Goal: Contribute content: Contribute content

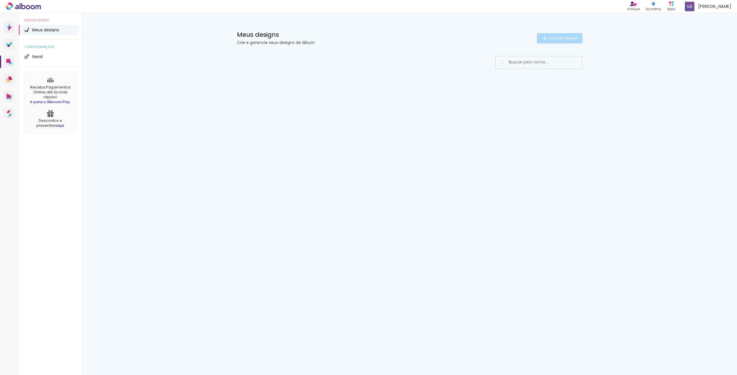
click at [554, 39] on span "Criar um design" at bounding box center [563, 38] width 30 height 4
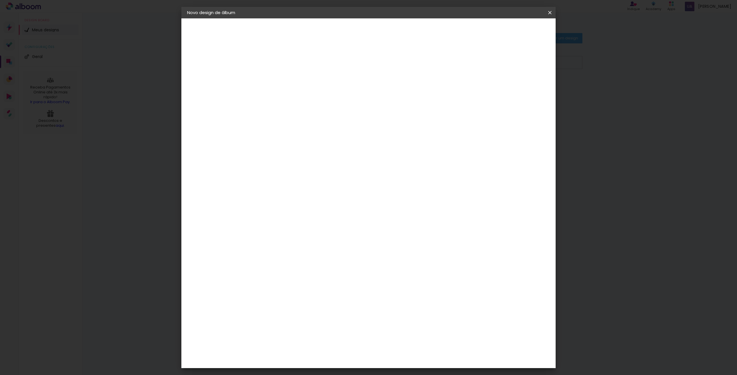
click at [281, 76] on input at bounding box center [281, 77] width 0 height 9
type input "Fotos"
type paper-input "Fotos"
click at [0, 0] on slot "Avançar" at bounding box center [0, 0] width 0 height 0
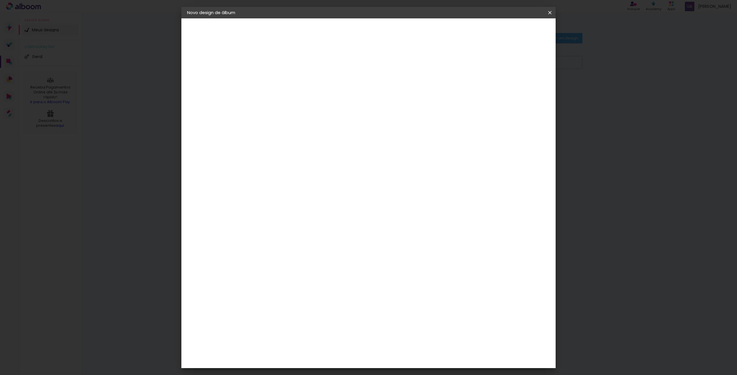
click at [292, 225] on div "Image Studio" at bounding box center [284, 229] width 14 height 9
click at [389, 26] on paper-button "Avançar" at bounding box center [375, 31] width 28 height 10
click at [312, 93] on paper-input-container "Linha" at bounding box center [295, 100] width 33 height 15
click at [398, 105] on paper-item "Tradicional" at bounding box center [405, 107] width 115 height 12
type input "Tradicional"
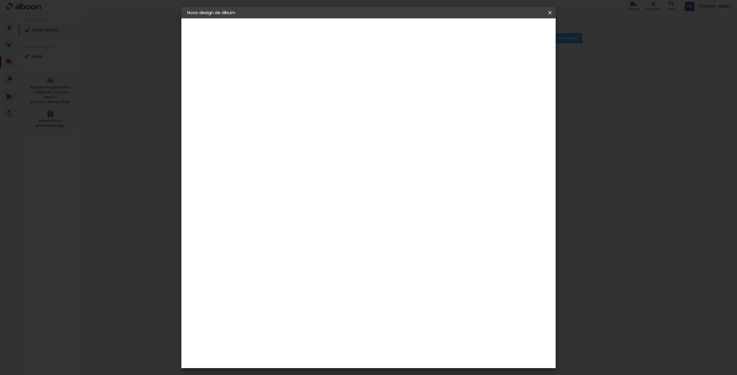
click at [320, 191] on span "30 × 35" at bounding box center [306, 198] width 27 height 15
click at [0, 0] on slot "Avançar" at bounding box center [0, 0] width 0 height 0
click at [481, 63] on div at bounding box center [478, 62] width 5 height 5
type paper-checkbox "on"
click at [498, 86] on span "5" at bounding box center [495, 86] width 7 height 9
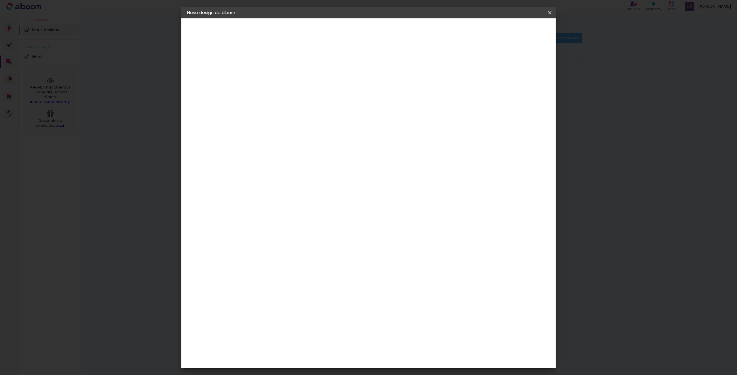
drag, startPoint x: 497, startPoint y: 85, endPoint x: 508, endPoint y: 93, distance: 13.4
click at [498, 85] on div "5 mm" at bounding box center [496, 86] width 23 height 14
click at [513, 97] on div "35.4 cm Largura da página 30.5 cm Altura 70.8 cm Largura da lâmina (2 páginas) …" at bounding box center [392, 92] width 254 height 46
click at [350, 86] on span "35.4" at bounding box center [348, 86] width 15 height 9
drag, startPoint x: 344, startPoint y: 84, endPoint x: 331, endPoint y: 83, distance: 13.3
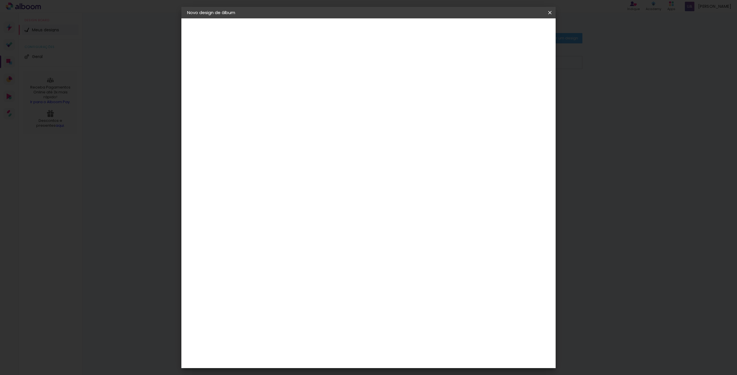
click at [333, 83] on div "35.4 cm" at bounding box center [351, 86] width 104 height 14
click at [349, 148] on div at bounding box center [340, 129] width 57 height 38
click at [334, 95] on div "35.4 cm Largura da página 30.5 cm Altura 70.8 cm Largura da lâmina (2 páginas) …" at bounding box center [392, 92] width 254 height 46
click at [513, 29] on span "Iniciar design" at bounding box center [500, 30] width 26 height 4
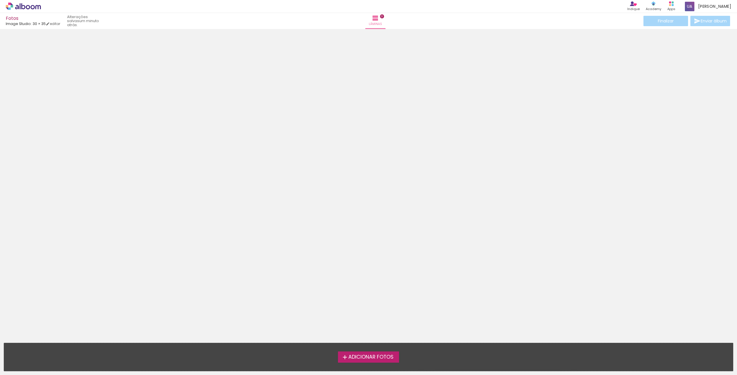
click at [386, 358] on span "Adicionar Fotos" at bounding box center [370, 357] width 45 height 5
click at [0, 0] on input "file" at bounding box center [0, 0] width 0 height 0
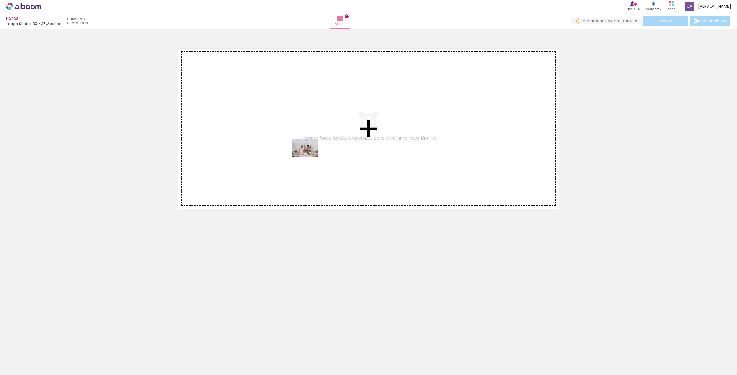
drag, startPoint x: 57, startPoint y: 355, endPoint x: 320, endPoint y: 151, distance: 333.2
click at [320, 151] on quentale-workspace at bounding box center [368, 187] width 737 height 375
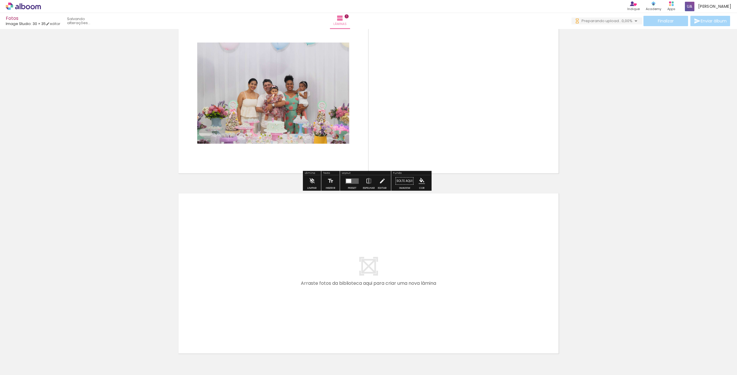
scroll to position [58, 0]
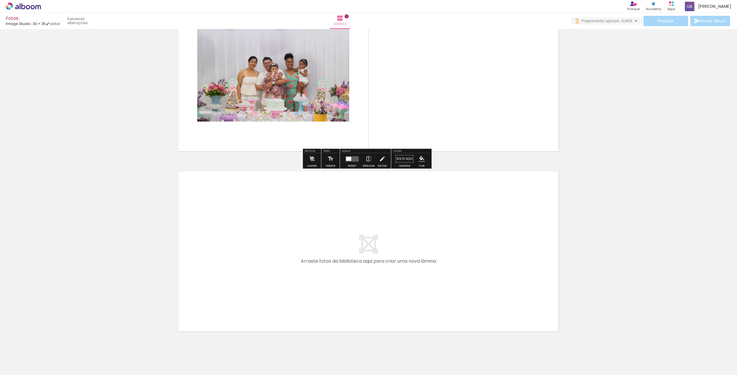
click at [305, 99] on quentale-photo at bounding box center [273, 70] width 152 height 101
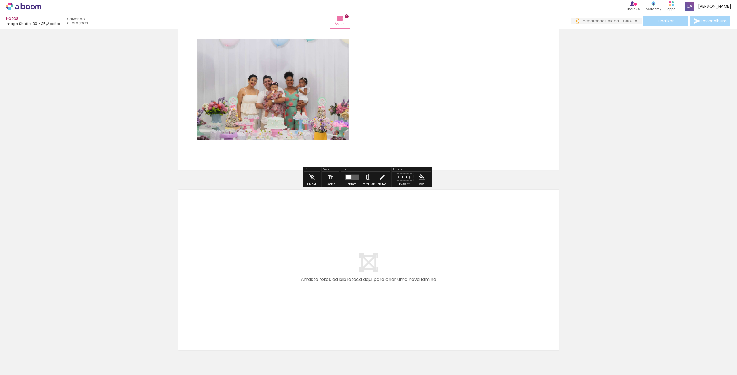
scroll to position [0, 0]
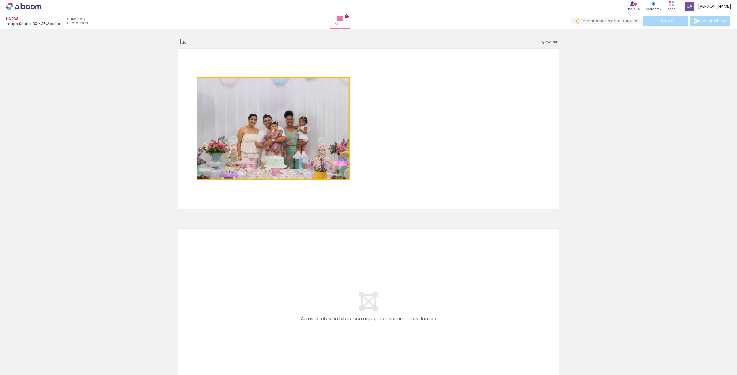
click at [311, 122] on quentale-photo at bounding box center [273, 128] width 152 height 101
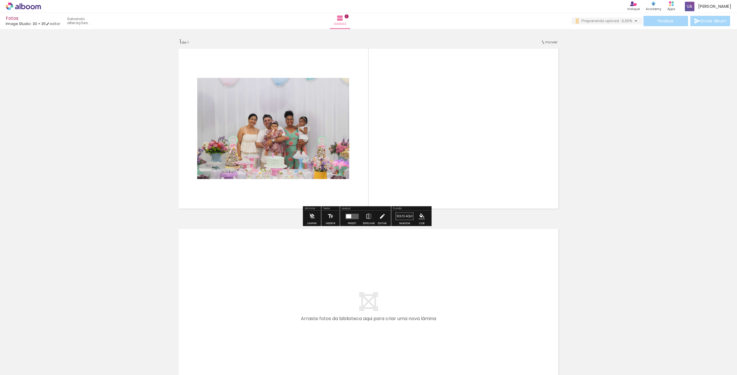
click at [385, 220] on paper-button "Editar" at bounding box center [382, 218] width 12 height 15
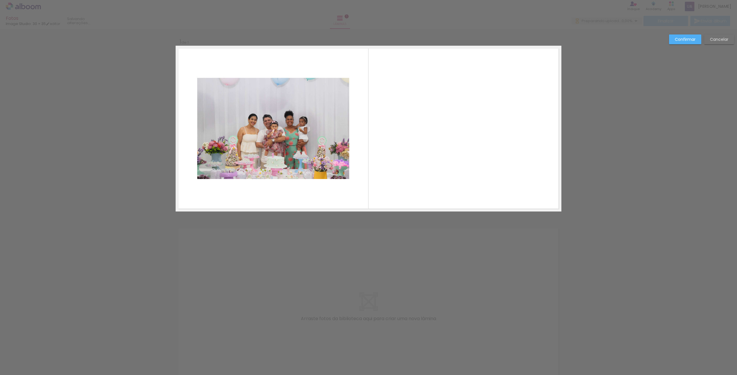
click at [349, 163] on quentale-layouter at bounding box center [369, 129] width 386 height 166
click at [330, 152] on quentale-photo at bounding box center [273, 128] width 152 height 101
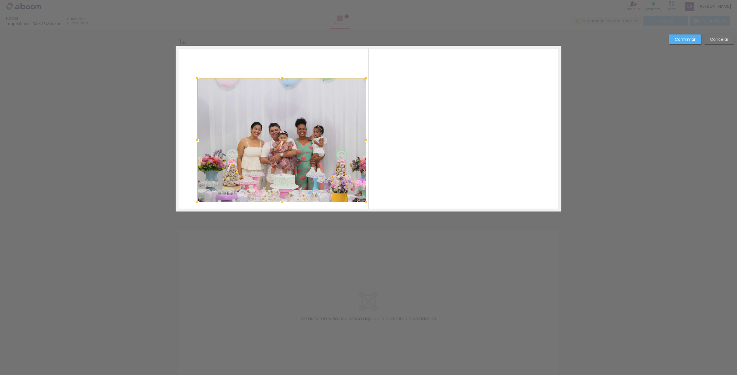
drag, startPoint x: 348, startPoint y: 181, endPoint x: 365, endPoint y: 205, distance: 28.7
click at [365, 205] on div at bounding box center [366, 203] width 12 height 12
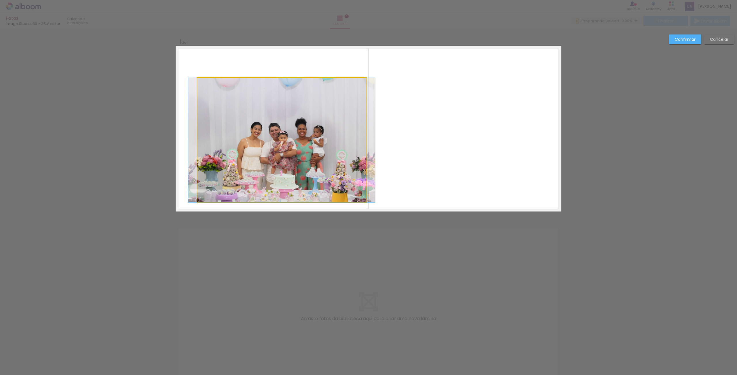
click at [198, 83] on quentale-photo at bounding box center [281, 140] width 169 height 125
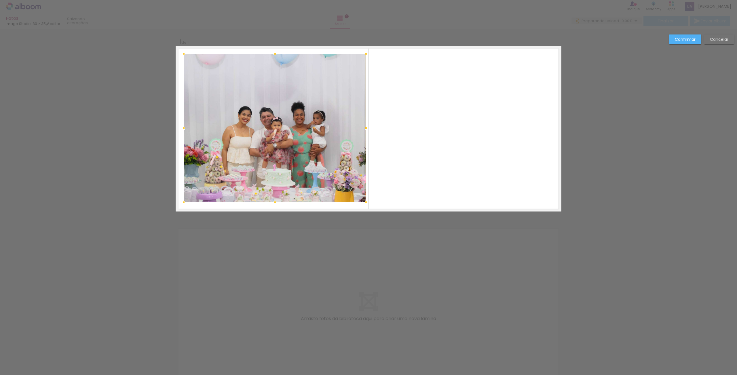
drag, startPoint x: 195, startPoint y: 78, endPoint x: 180, endPoint y: 52, distance: 30.2
click at [180, 52] on div at bounding box center [184, 54] width 12 height 12
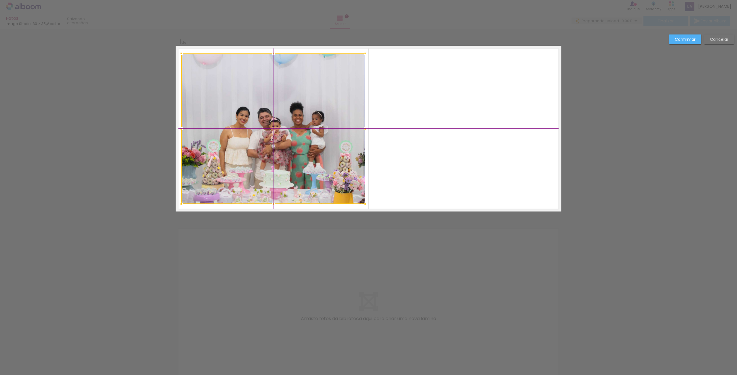
click at [255, 92] on div at bounding box center [273, 129] width 184 height 151
drag, startPoint x: 283, startPoint y: 109, endPoint x: 286, endPoint y: 106, distance: 4.5
click at [286, 106] on div at bounding box center [273, 128] width 184 height 151
click at [283, 104] on div at bounding box center [274, 129] width 184 height 151
click at [335, 238] on div "Confirmar Cancelar" at bounding box center [368, 216] width 737 height 375
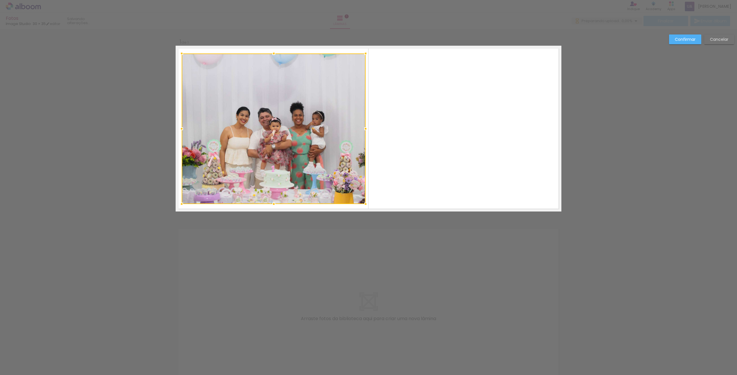
click at [424, 239] on div "Confirmar Cancelar" at bounding box center [368, 216] width 737 height 375
click at [450, 174] on quentale-layouter at bounding box center [369, 129] width 386 height 166
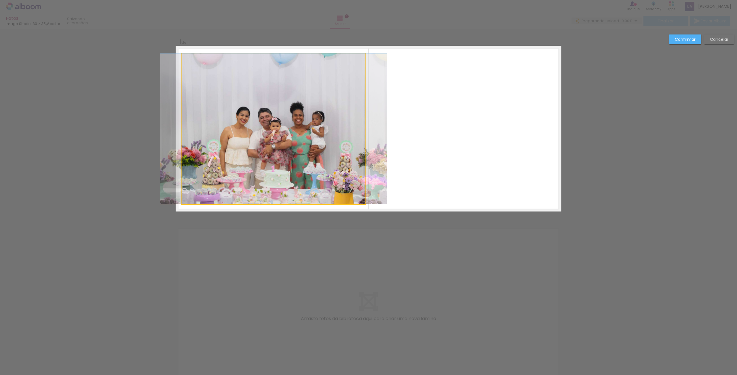
click at [346, 99] on quentale-photo at bounding box center [274, 129] width 184 height 151
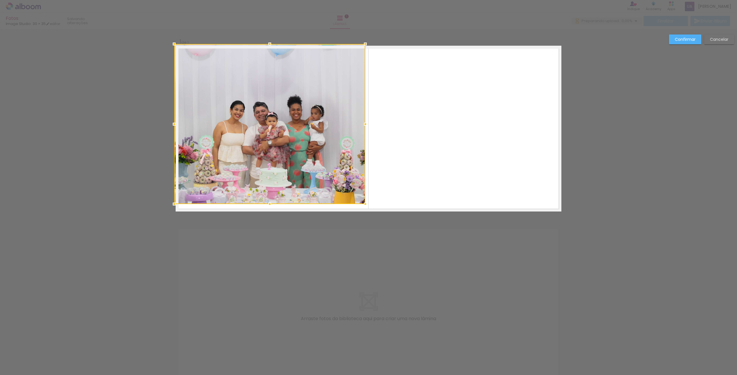
drag, startPoint x: 180, startPoint y: 55, endPoint x: 165, endPoint y: 39, distance: 21.6
click at [165, 39] on div "Inserir lâmina 1 de 1 Confirmar Cancelar" at bounding box center [368, 216] width 737 height 375
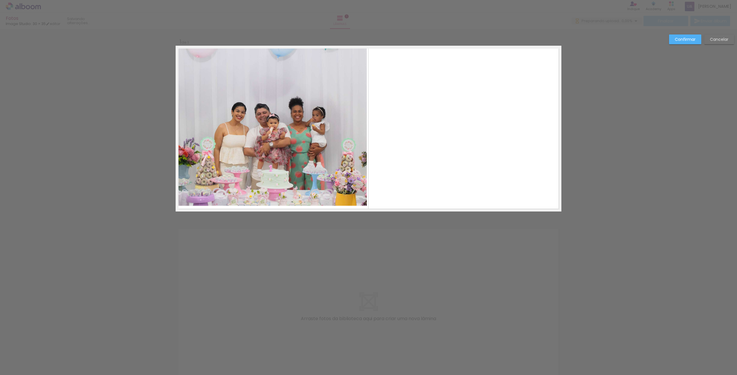
click at [436, 17] on div at bounding box center [368, 14] width 737 height 29
click at [0, 0] on slot "Confirmar" at bounding box center [0, 0] width 0 height 0
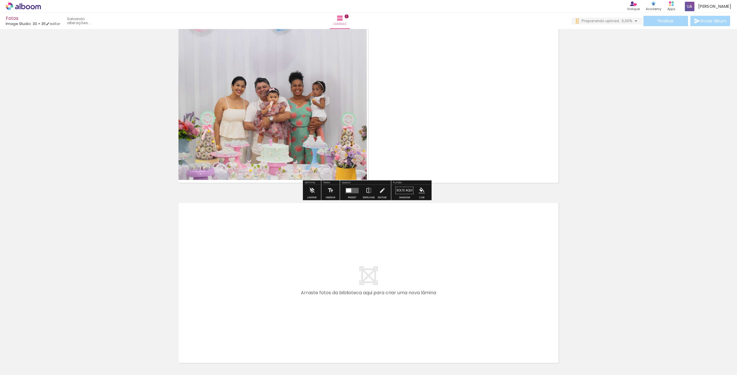
scroll to position [15, 0]
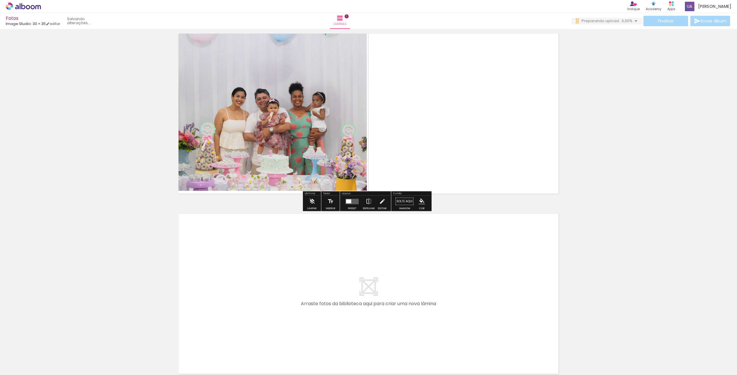
click at [414, 133] on quentale-layouter at bounding box center [369, 114] width 386 height 166
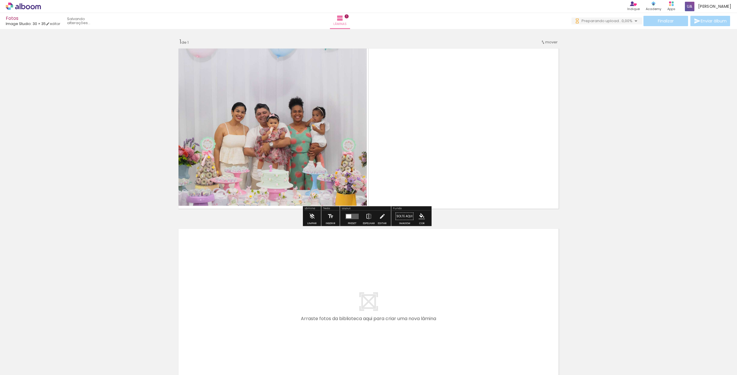
scroll to position [0, 0]
click at [343, 17] on iron-icon at bounding box center [339, 18] width 7 height 7
click at [83, 21] on quentale-status at bounding box center [85, 21] width 45 height 13
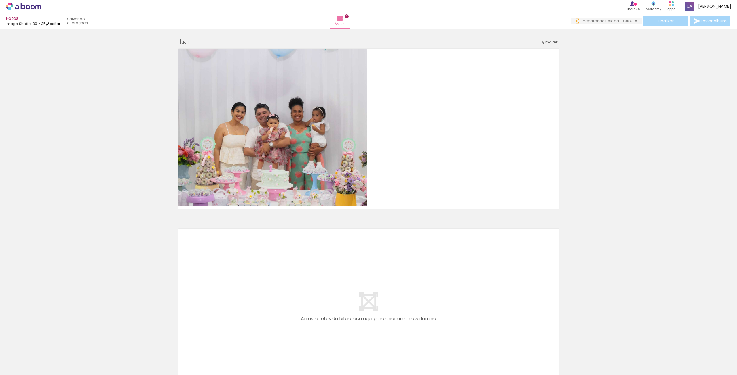
click at [50, 24] on iron-icon at bounding box center [48, 24] width 4 height 4
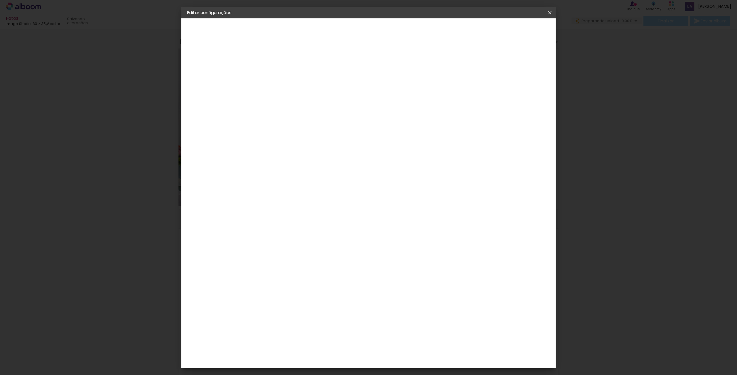
click at [209, 83] on small "30.5 × 70.8 cm" at bounding box center [216, 83] width 25 height 3
click at [210, 72] on paper-button at bounding box center [218, 71] width 63 height 12
click at [308, 190] on div "AlfaFotoBook" at bounding box center [292, 192] width 30 height 5
click at [0, 0] on slot "Avançar" at bounding box center [0, 0] width 0 height 0
click at [320, 197] on span "Lux" at bounding box center [306, 204] width 27 height 15
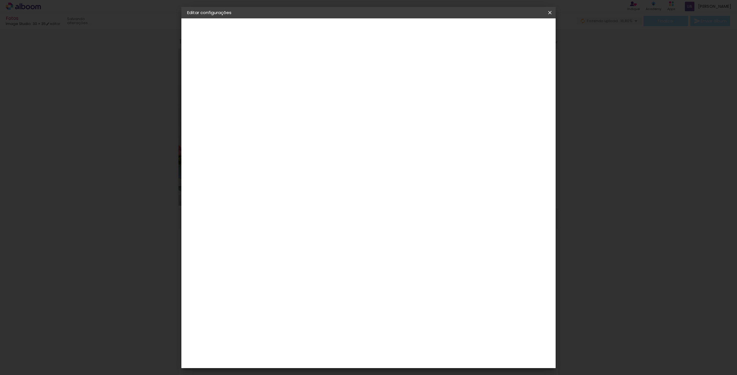
click at [0, 0] on slot "Avançar" at bounding box center [0, 0] width 0 height 0
click at [513, 32] on span "Salvar configurações" at bounding box center [492, 30] width 43 height 4
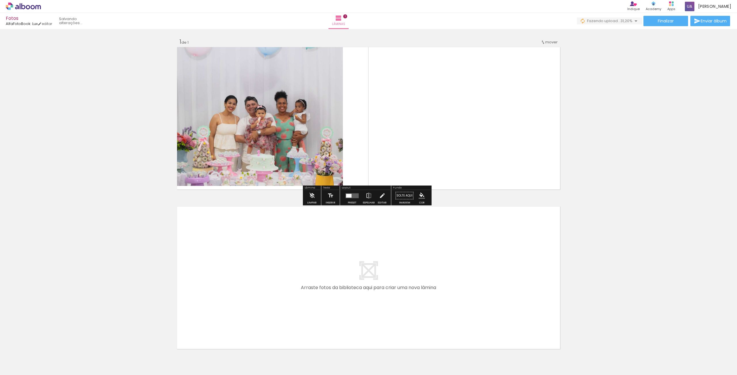
click at [625, 21] on span "31,20%" at bounding box center [626, 20] width 12 height 5
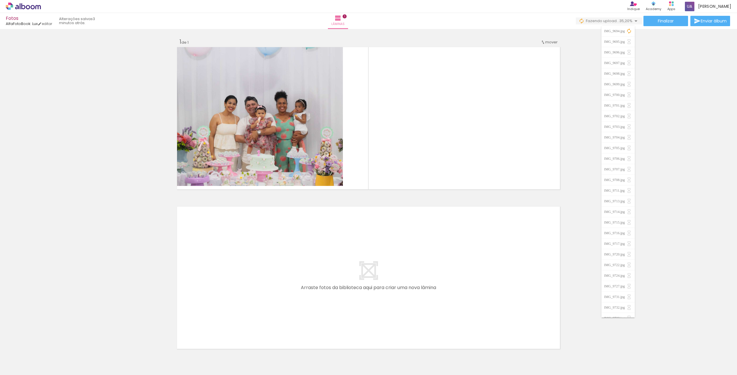
click at [682, 60] on div "Inserir lâmina 1 de 1" at bounding box center [368, 191] width 737 height 320
click at [361, 263] on quentale-layouter at bounding box center [369, 277] width 386 height 145
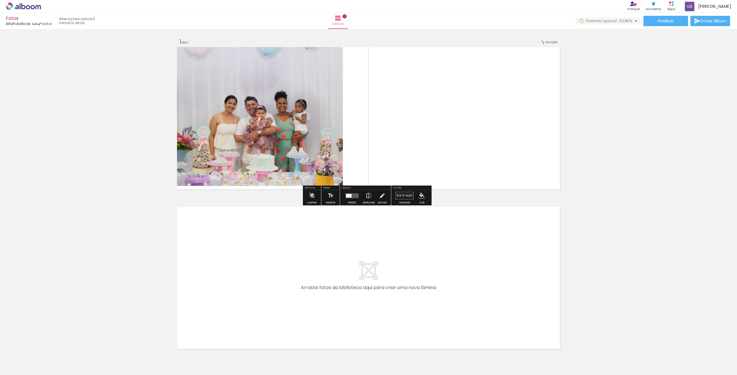
click at [322, 155] on quentale-photo at bounding box center [259, 116] width 167 height 140
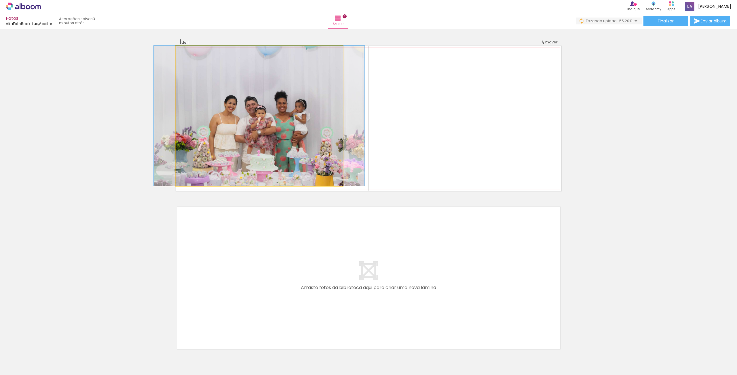
click at [308, 134] on quentale-photo at bounding box center [259, 116] width 167 height 140
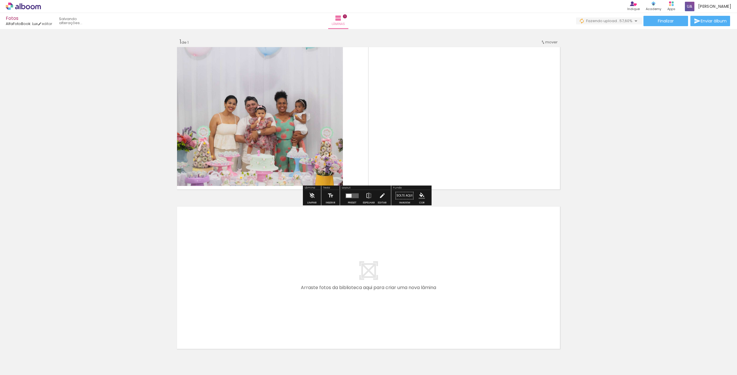
click at [329, 169] on quentale-photo at bounding box center [259, 116] width 167 height 140
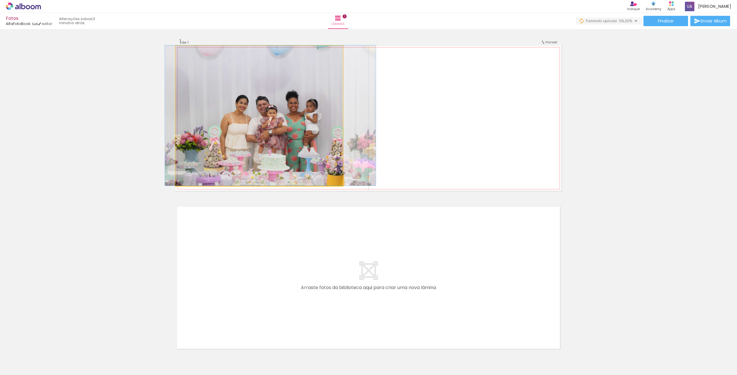
drag, startPoint x: 324, startPoint y: 154, endPoint x: 336, endPoint y: 135, distance: 23.0
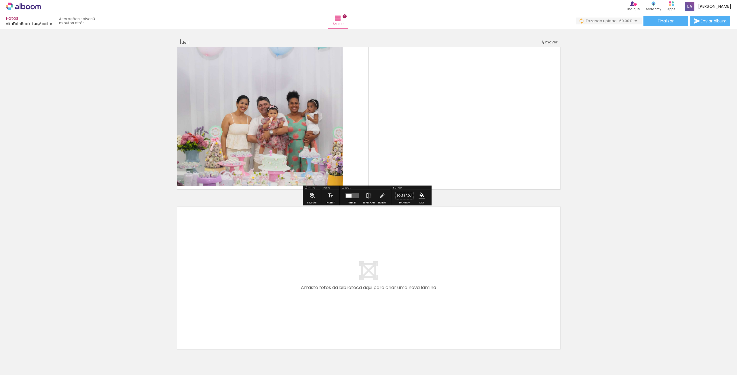
click at [340, 143] on quentale-photo at bounding box center [259, 116] width 167 height 140
click at [343, 142] on quentale-layouter at bounding box center [369, 118] width 386 height 145
click at [396, 140] on quentale-layouter at bounding box center [369, 118] width 386 height 145
click at [386, 197] on div "Preset Espelhar Editar" at bounding box center [365, 197] width 49 height 15
click at [382, 197] on iron-icon at bounding box center [382, 196] width 6 height 12
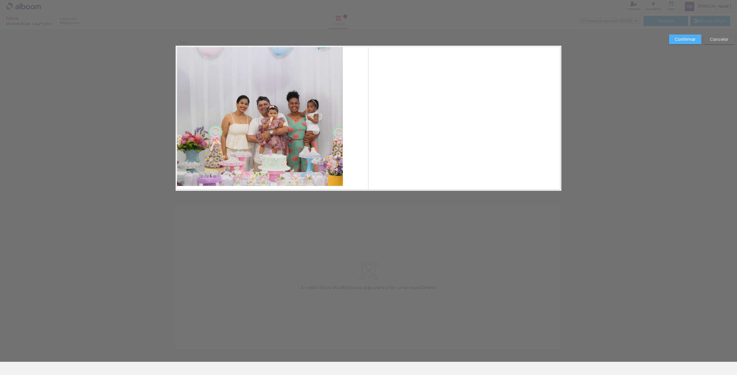
click at [333, 171] on quentale-photo at bounding box center [259, 116] width 167 height 140
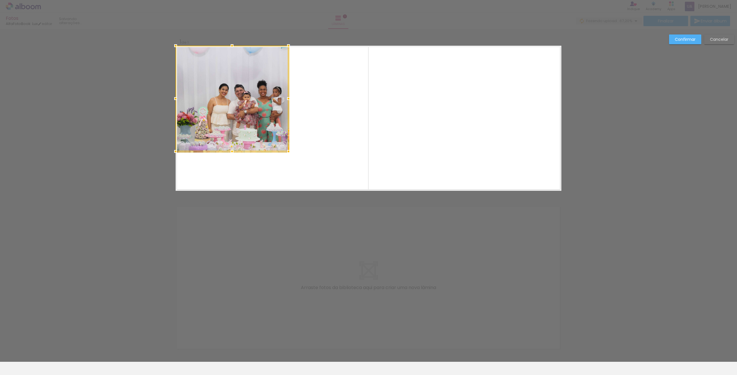
drag, startPoint x: 340, startPoint y: 183, endPoint x: 262, endPoint y: 106, distance: 110.1
click at [262, 106] on div at bounding box center [232, 99] width 113 height 106
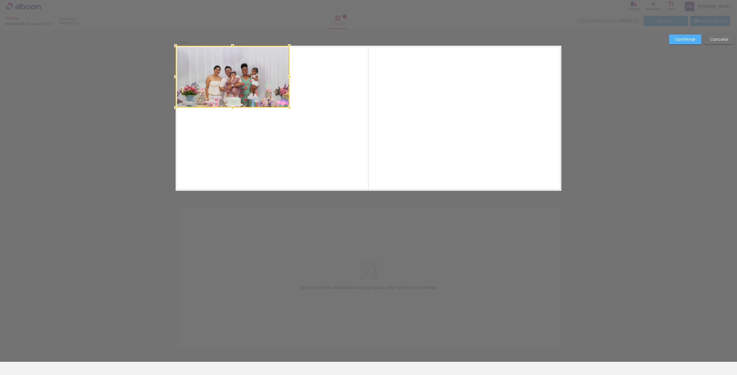
drag, startPoint x: 231, startPoint y: 153, endPoint x: 234, endPoint y: 108, distance: 45.2
click at [234, 108] on div at bounding box center [233, 108] width 12 height 12
drag, startPoint x: 258, startPoint y: 86, endPoint x: 253, endPoint y: 82, distance: 6.5
click at [253, 82] on div at bounding box center [233, 77] width 114 height 62
click at [314, 110] on quentale-layouter at bounding box center [369, 118] width 386 height 145
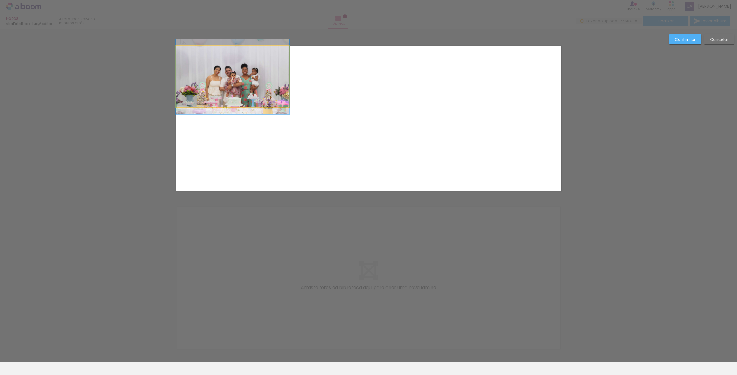
click at [276, 82] on quentale-photo at bounding box center [233, 77] width 114 height 62
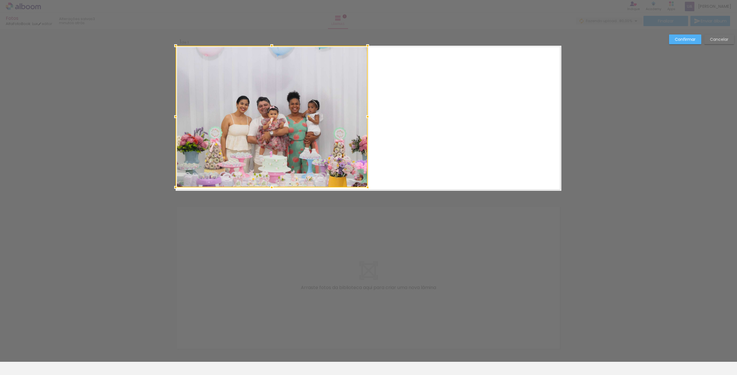
drag, startPoint x: 287, startPoint y: 107, endPoint x: 370, endPoint y: 192, distance: 119.0
click at [370, 192] on div at bounding box center [368, 188] width 12 height 12
click at [304, 117] on quentale-photo at bounding box center [272, 117] width 192 height 142
click at [304, 117] on div at bounding box center [272, 117] width 192 height 142
click at [303, 117] on div at bounding box center [272, 117] width 192 height 142
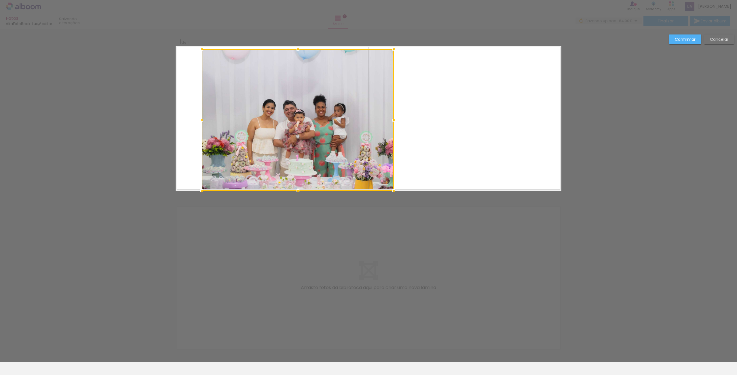
drag, startPoint x: 298, startPoint y: 110, endPoint x: 315, endPoint y: 125, distance: 23.2
click at [315, 125] on div at bounding box center [298, 120] width 192 height 142
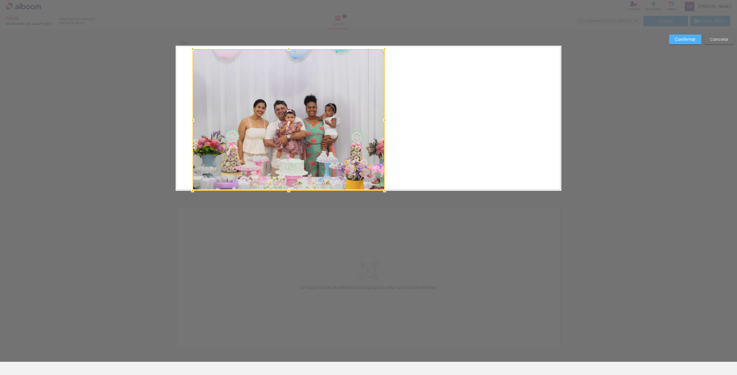
click at [300, 112] on div at bounding box center [288, 120] width 192 height 142
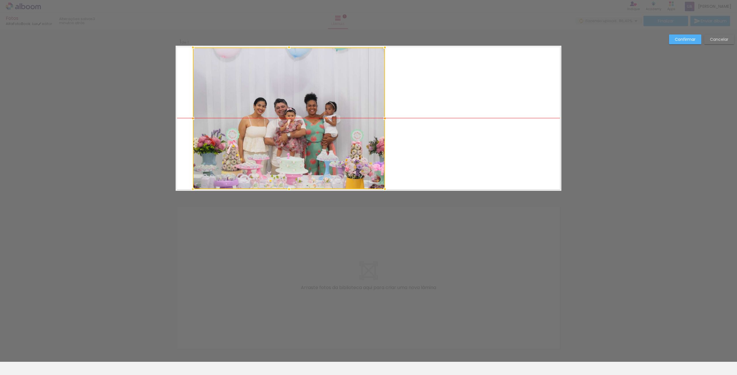
drag, startPoint x: 424, startPoint y: 104, endPoint x: 352, endPoint y: 108, distance: 72.0
click at [352, 108] on div at bounding box center [289, 118] width 192 height 142
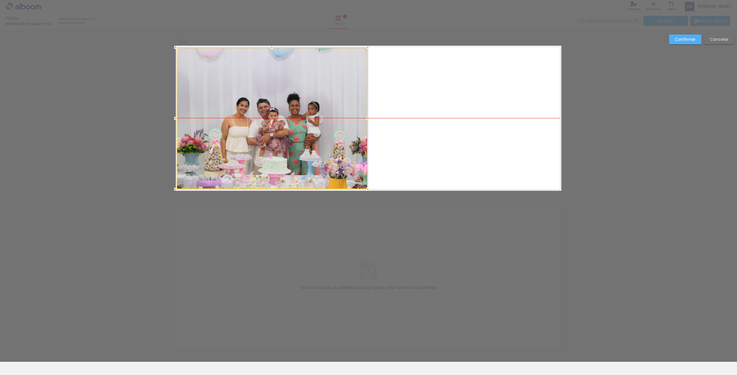
drag, startPoint x: 321, startPoint y: 108, endPoint x: 297, endPoint y: 108, distance: 24.2
click at [297, 108] on div at bounding box center [272, 118] width 192 height 142
click at [410, 95] on quentale-layouter at bounding box center [369, 118] width 386 height 145
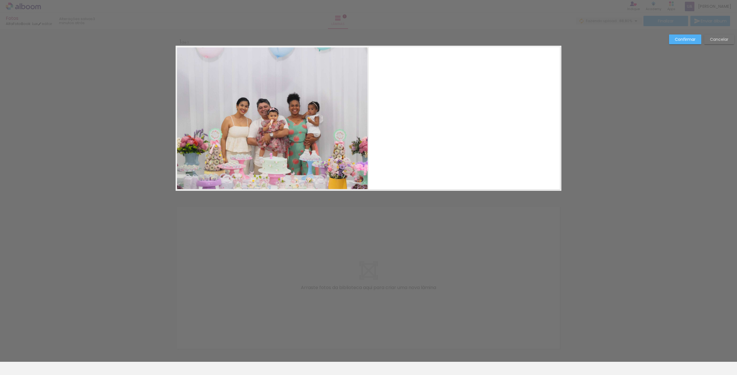
click at [593, 81] on div "Confirmar Cancelar" at bounding box center [368, 195] width 737 height 333
click at [0, 0] on slot "Cancelar" at bounding box center [0, 0] width 0 height 0
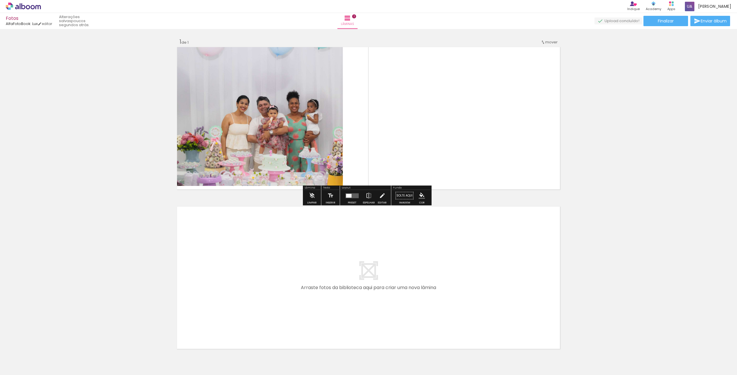
click at [350, 199] on div at bounding box center [352, 196] width 16 height 12
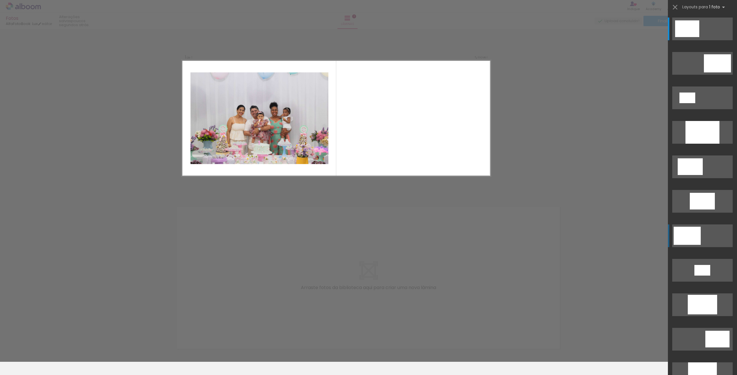
click at [690, 37] on div at bounding box center [687, 28] width 24 height 17
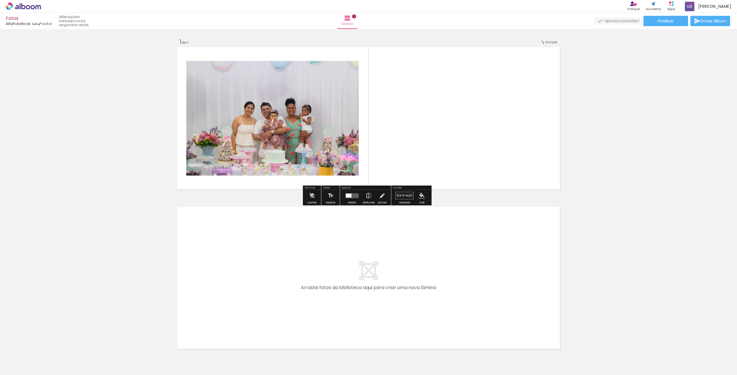
click at [439, 158] on quentale-layouter at bounding box center [369, 118] width 386 height 145
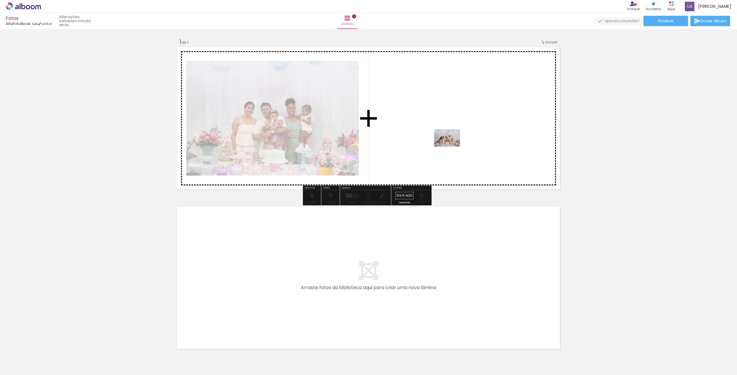
drag, startPoint x: 151, startPoint y: 361, endPoint x: 452, endPoint y: 145, distance: 370.0
click at [452, 145] on quentale-workspace at bounding box center [368, 187] width 737 height 375
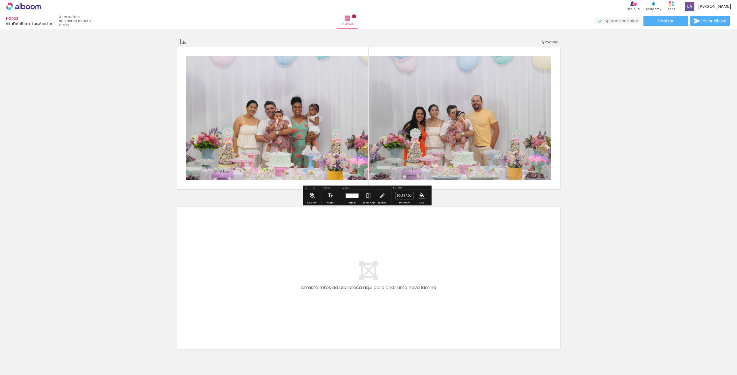
click at [625, 136] on div "Inserir lâmina 1 de 1" at bounding box center [368, 191] width 737 height 320
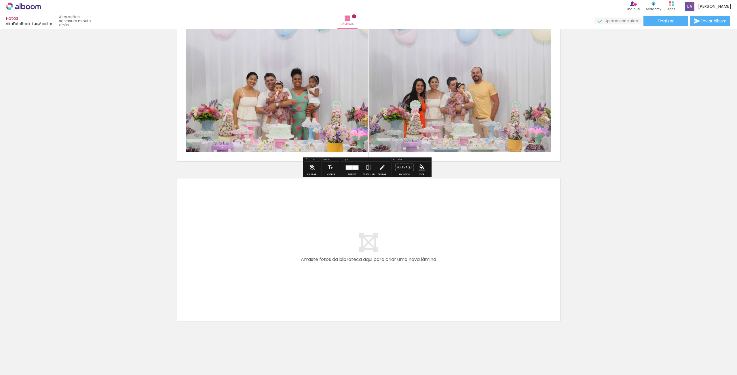
scroll to position [31, 0]
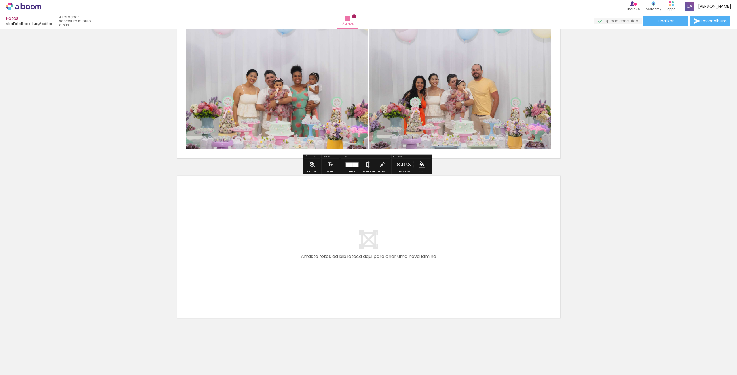
click at [371, 207] on quentale-layouter at bounding box center [369, 246] width 386 height 145
click at [362, 245] on quentale-layouter at bounding box center [369, 246] width 386 height 145
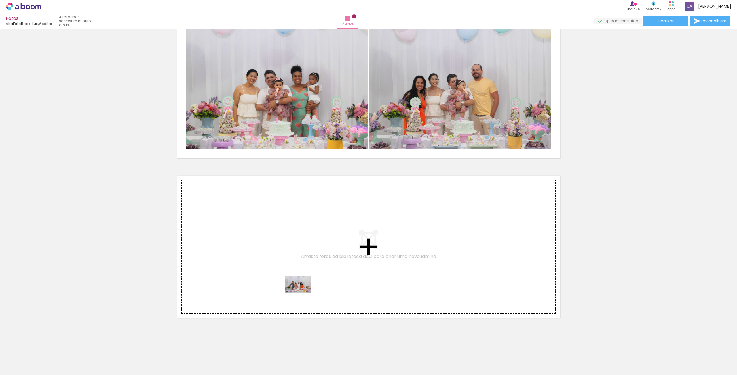
drag, startPoint x: 281, startPoint y: 357, endPoint x: 308, endPoint y: 268, distance: 93.0
click at [308, 268] on quentale-workspace at bounding box center [368, 187] width 737 height 375
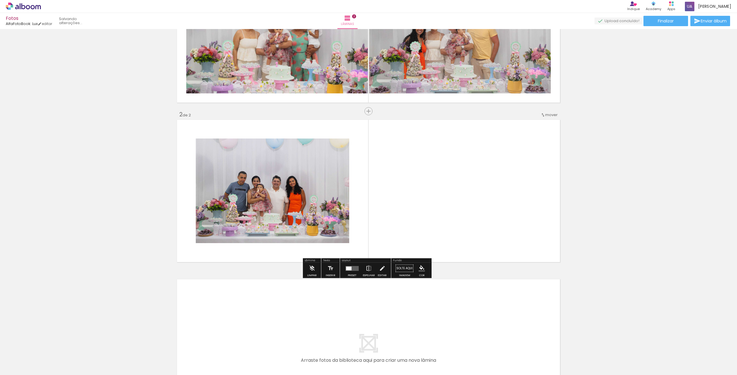
scroll to position [94, 0]
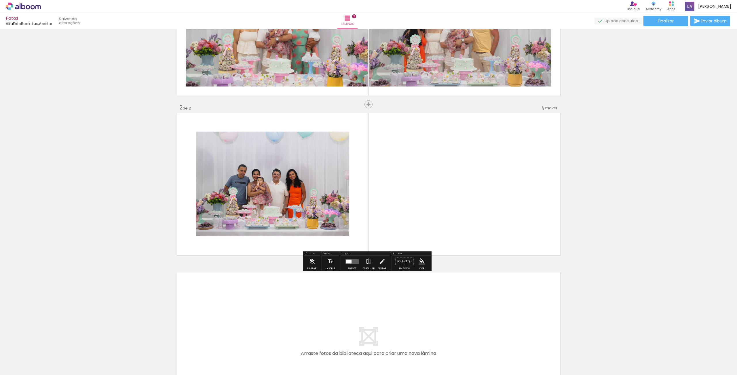
click at [352, 260] on quentale-layouter at bounding box center [351, 261] width 13 height 5
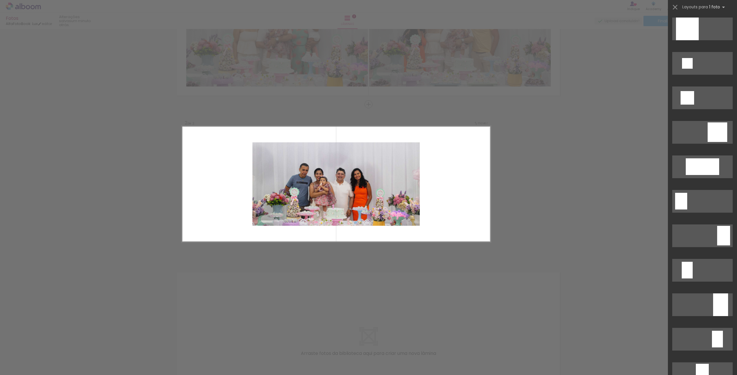
scroll to position [639, 0]
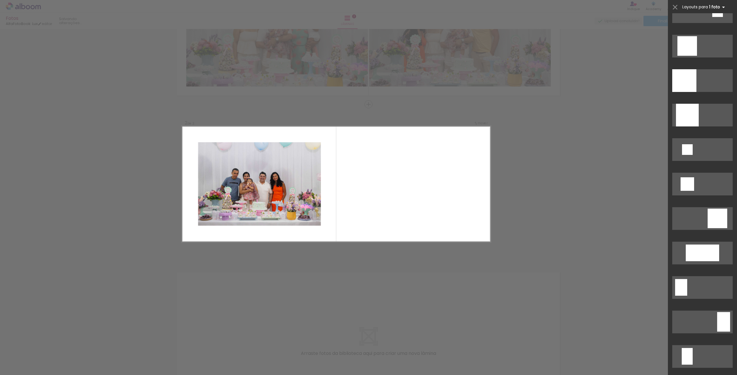
click at [706, 8] on span "Layouts para" at bounding box center [695, 6] width 26 height 5
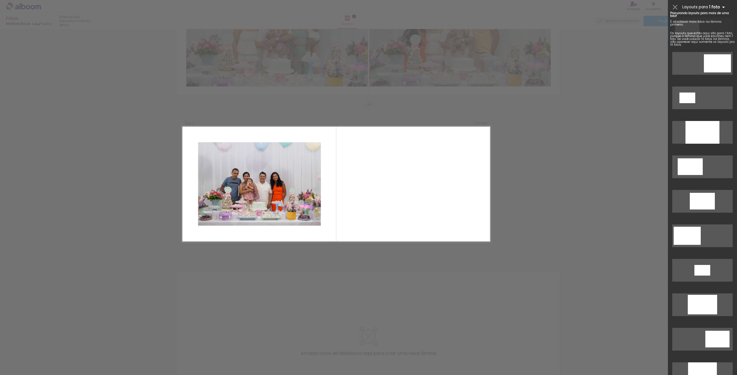
click at [722, 7] on iron-icon at bounding box center [723, 7] width 7 height 7
click at [672, 6] on iron-icon at bounding box center [675, 7] width 8 height 8
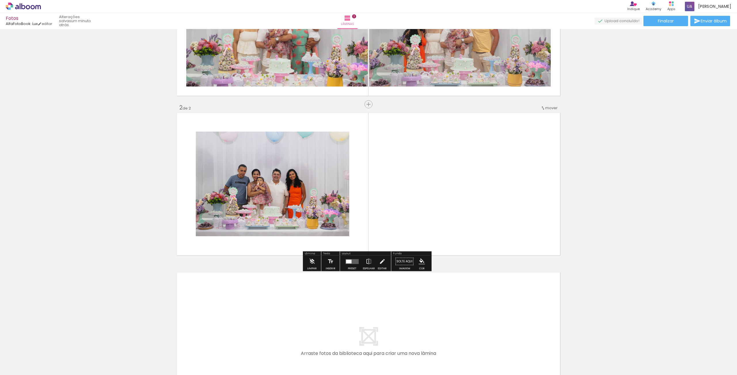
click at [350, 265] on div at bounding box center [352, 262] width 16 height 12
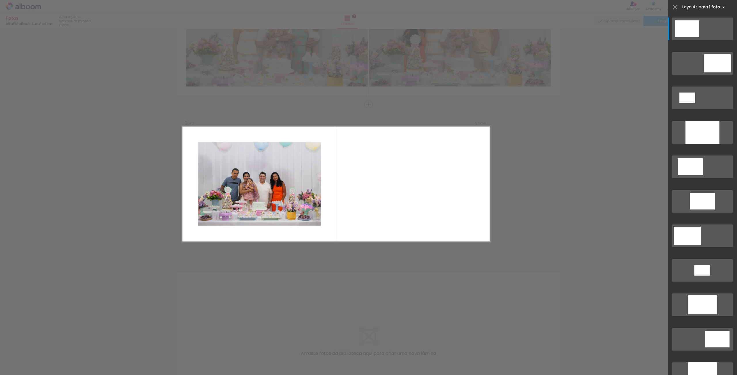
click at [705, 7] on span "Layouts para" at bounding box center [695, 6] width 26 height 5
click at [714, 8] on b "1 foto" at bounding box center [718, 6] width 18 height 5
click at [703, 5] on span "Layouts para" at bounding box center [695, 6] width 26 height 5
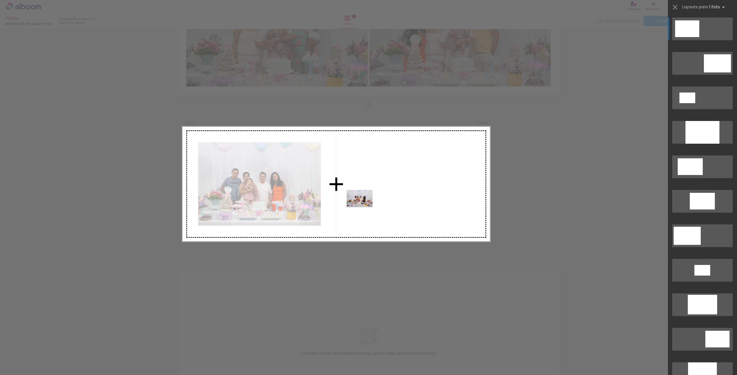
drag, startPoint x: 379, startPoint y: 359, endPoint x: 364, endPoint y: 207, distance: 152.1
click at [364, 207] on quentale-workspace at bounding box center [368, 187] width 737 height 375
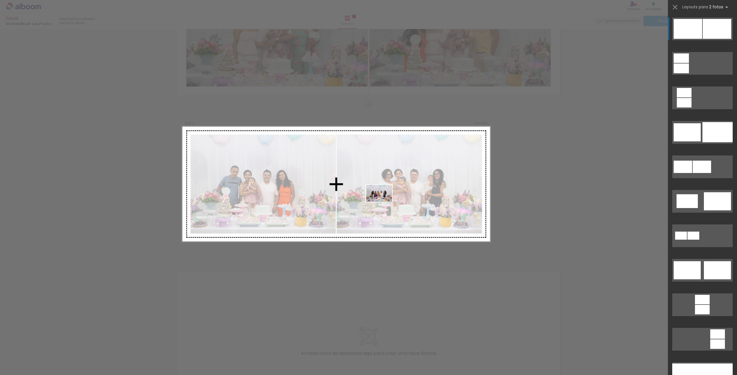
drag, startPoint x: 412, startPoint y: 361, endPoint x: 383, endPoint y: 201, distance: 162.3
click at [383, 201] on quentale-workspace at bounding box center [368, 187] width 737 height 375
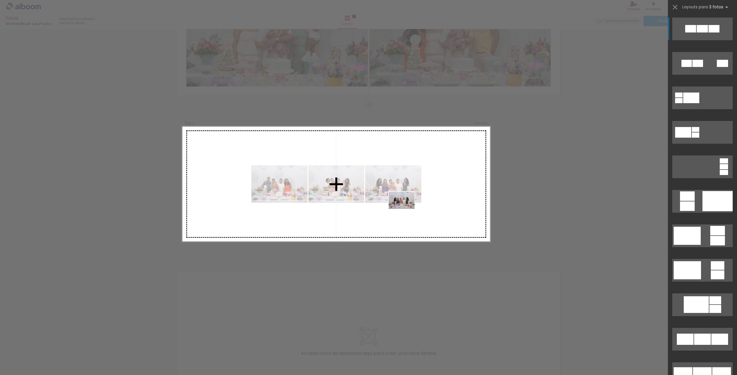
drag, startPoint x: 446, startPoint y: 353, endPoint x: 406, endPoint y: 209, distance: 149.1
click at [406, 209] on quentale-workspace at bounding box center [368, 187] width 737 height 375
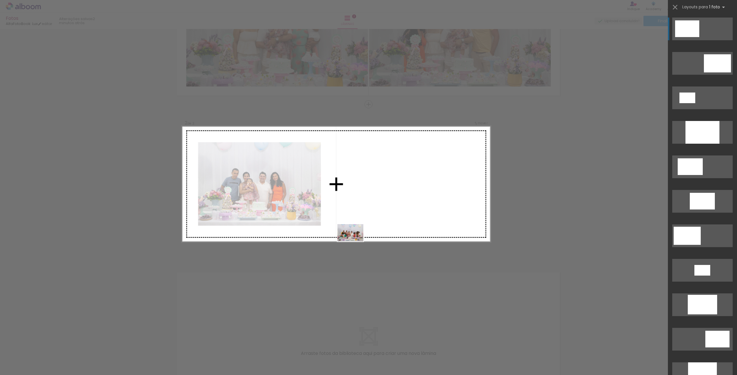
drag, startPoint x: 349, startPoint y: 352, endPoint x: 353, endPoint y: 229, distance: 122.9
click at [353, 229] on quentale-workspace at bounding box center [368, 187] width 737 height 375
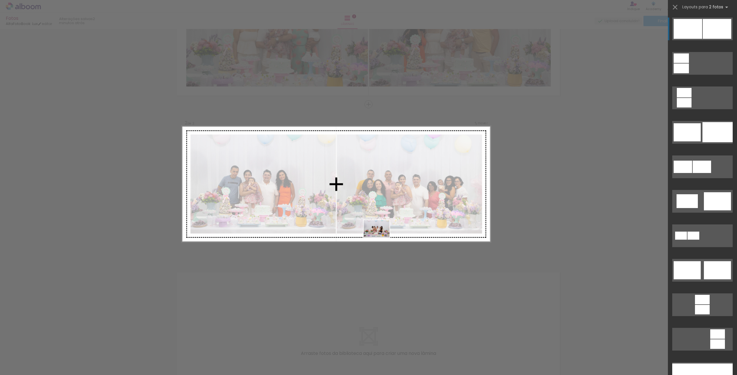
drag, startPoint x: 391, startPoint y: 355, endPoint x: 380, endPoint y: 233, distance: 122.5
click at [380, 233] on quentale-workspace at bounding box center [368, 187] width 737 height 375
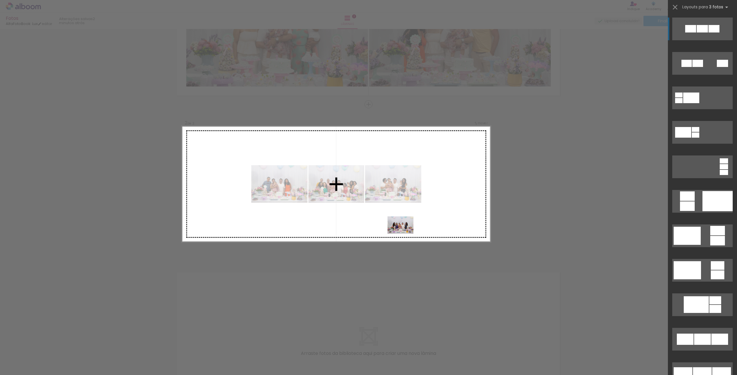
drag, startPoint x: 416, startPoint y: 352, endPoint x: 405, endPoint y: 234, distance: 119.1
click at [405, 234] on quentale-workspace at bounding box center [368, 187] width 737 height 375
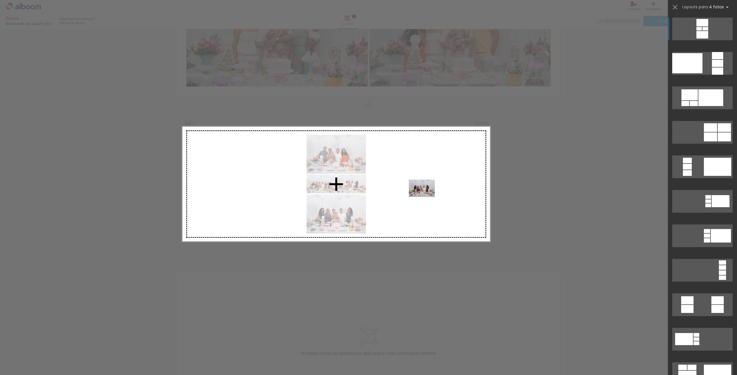
drag, startPoint x: 447, startPoint y: 359, endPoint x: 426, endPoint y: 197, distance: 163.3
click at [426, 197] on quentale-workspace at bounding box center [368, 187] width 737 height 375
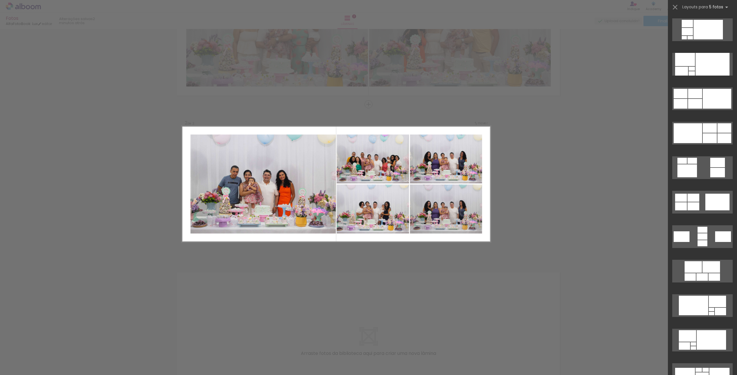
scroll to position [173, 0]
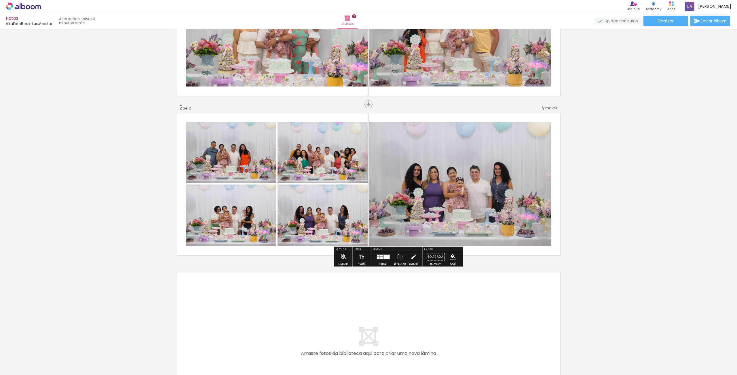
click at [603, 136] on div "Inserir lâmina 1 de 2 Inserir lâmina 2 de 2" at bounding box center [368, 176] width 737 height 479
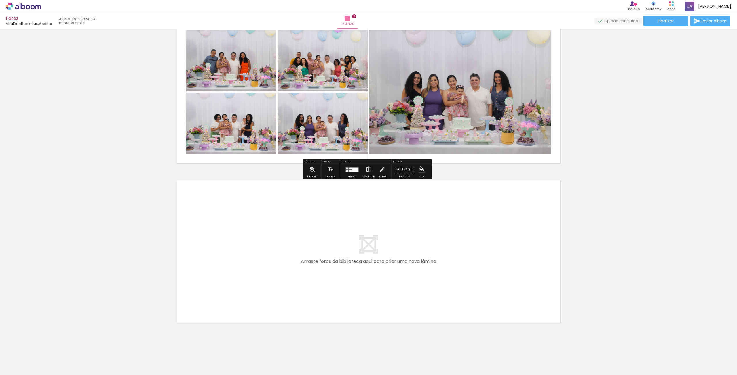
scroll to position [191, 0]
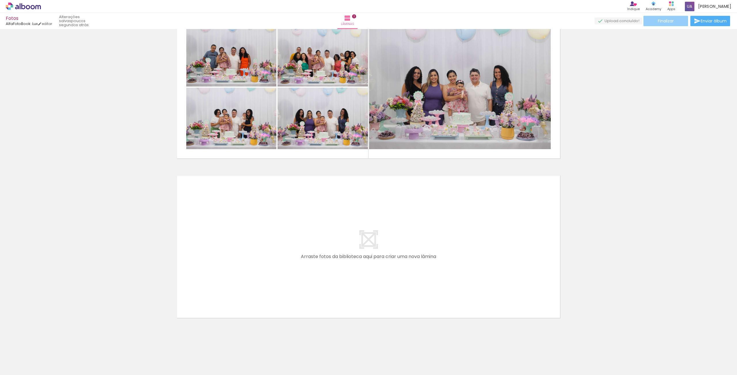
click at [671, 23] on span "Finalizar" at bounding box center [665, 21] width 16 height 4
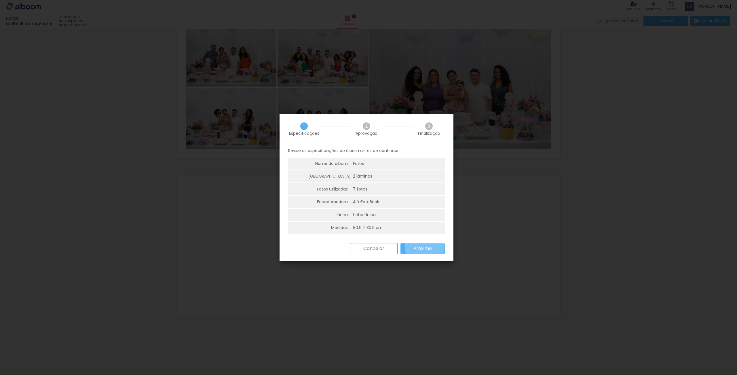
click at [0, 0] on slot "Próximo" at bounding box center [0, 0] width 0 height 0
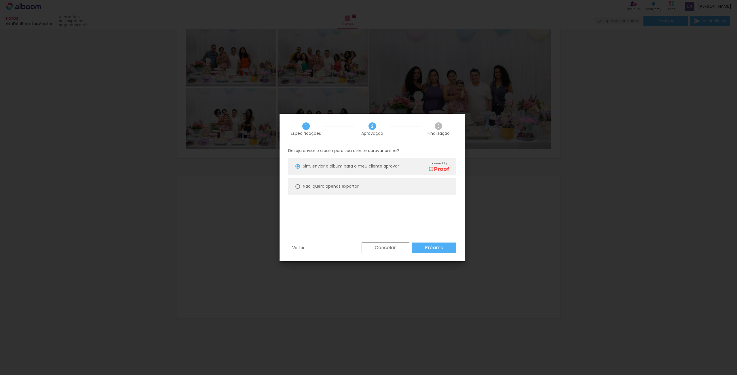
click at [0, 0] on slot "Cancelar" at bounding box center [0, 0] width 0 height 0
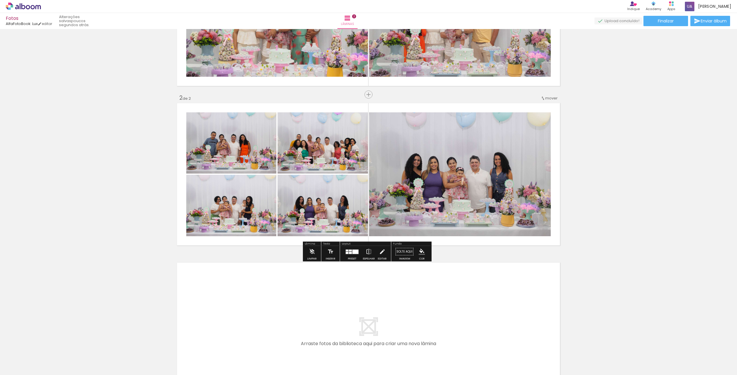
scroll to position [104, 0]
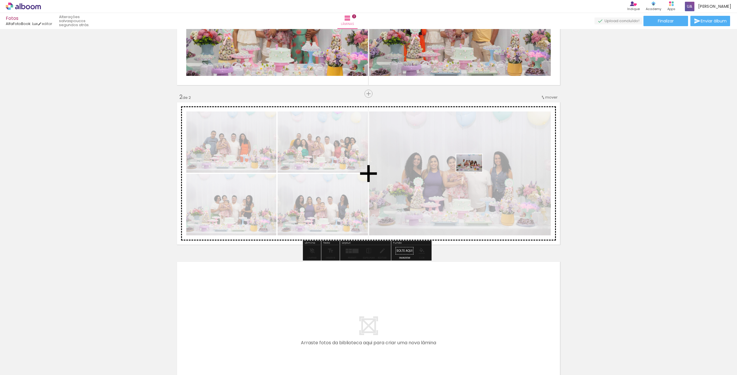
drag, startPoint x: 478, startPoint y: 355, endPoint x: 473, endPoint y: 172, distance: 183.0
click at [473, 172] on quentale-workspace at bounding box center [368, 187] width 737 height 375
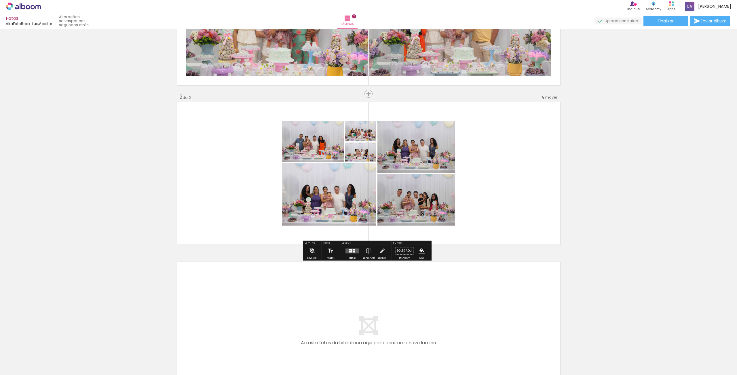
click at [413, 154] on quentale-photo at bounding box center [415, 147] width 77 height 52
click at [352, 251] on quentale-layouter at bounding box center [351, 251] width 13 height 5
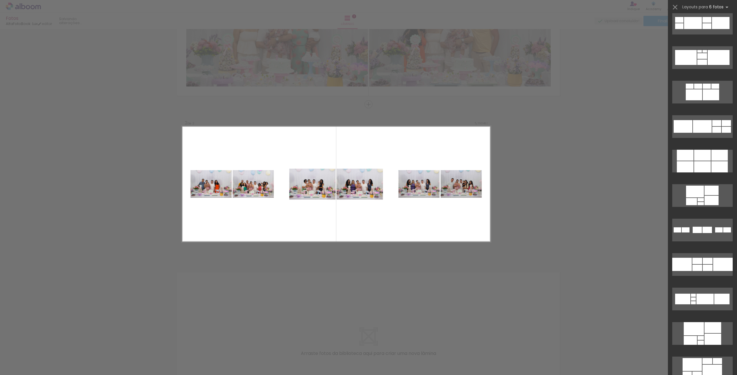
scroll to position [2705, 0]
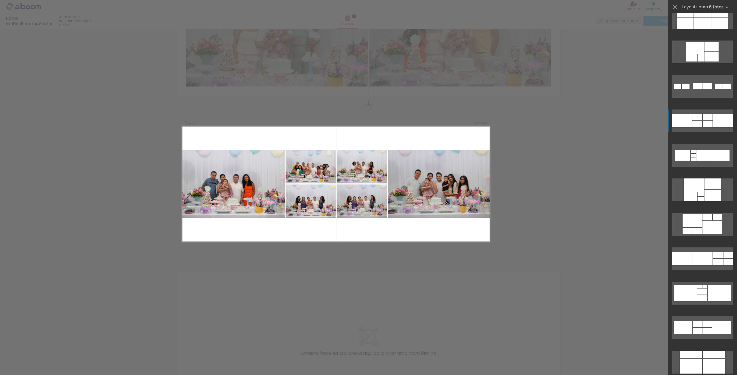
click at [695, 154] on div at bounding box center [693, 155] width 5 height 3
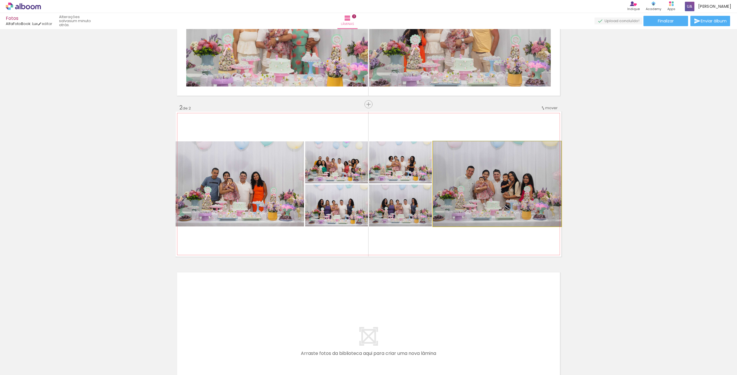
click at [480, 178] on quentale-photo at bounding box center [497, 184] width 128 height 85
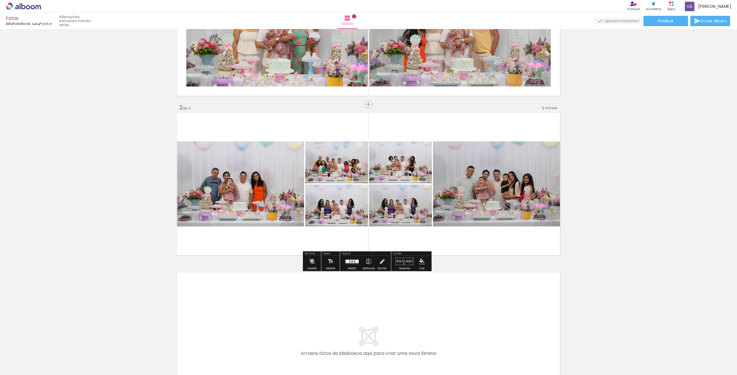
click at [402, 264] on paper-button "Solte aqui Imagem" at bounding box center [404, 263] width 21 height 15
click at [403, 263] on paper-button "Solte aqui Imagem" at bounding box center [404, 263] width 21 height 15
click at [405, 262] on paper-button "Solte aqui Imagem" at bounding box center [404, 263] width 21 height 15
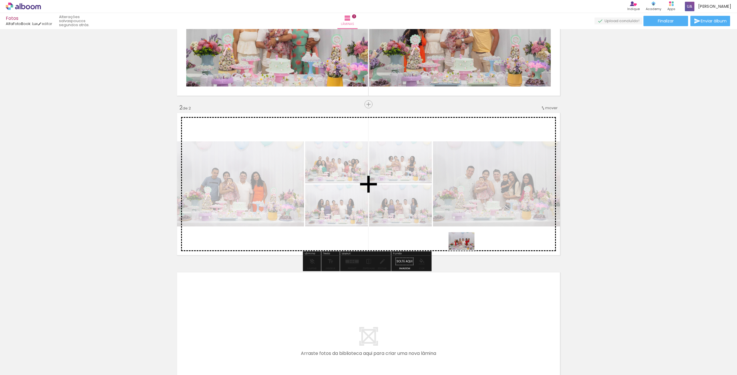
drag, startPoint x: 516, startPoint y: 354, endPoint x: 466, endPoint y: 250, distance: 115.8
click at [466, 250] on quentale-workspace at bounding box center [368, 187] width 737 height 375
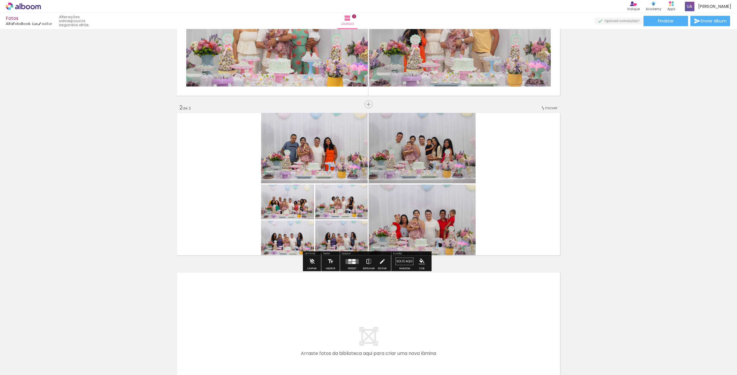
click at [352, 261] on div at bounding box center [353, 260] width 3 height 2
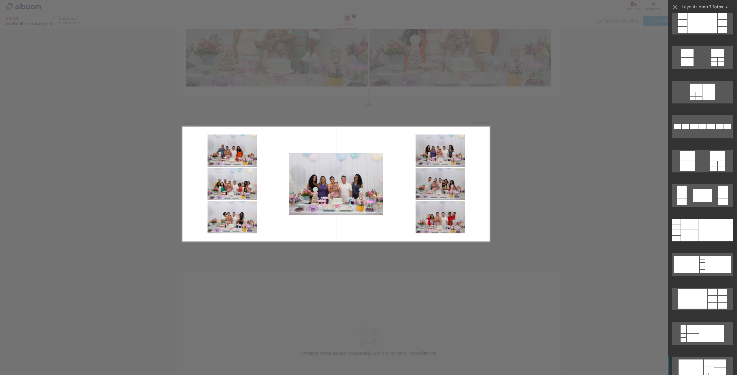
scroll to position [345, 0]
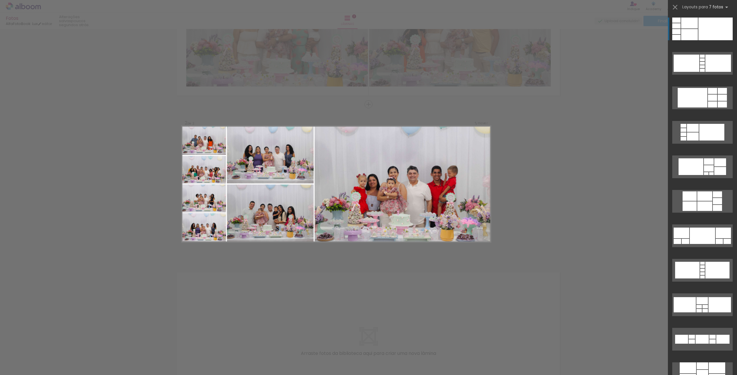
click at [708, 28] on div at bounding box center [715, 29] width 34 height 23
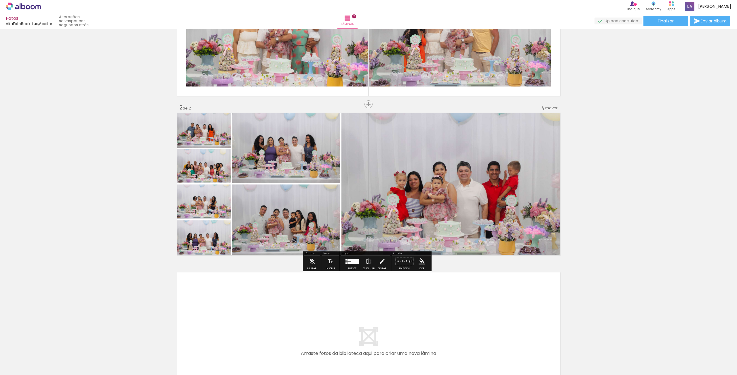
click at [614, 138] on div "Inserir lâmina 1 de 2 Inserir lâmina 2 de 2" at bounding box center [368, 176] width 737 height 479
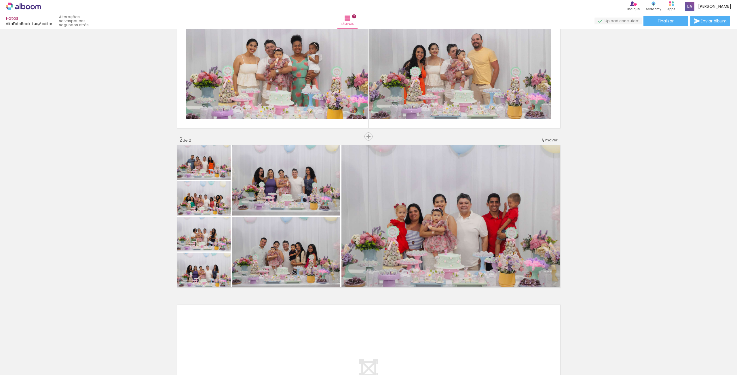
scroll to position [86, 0]
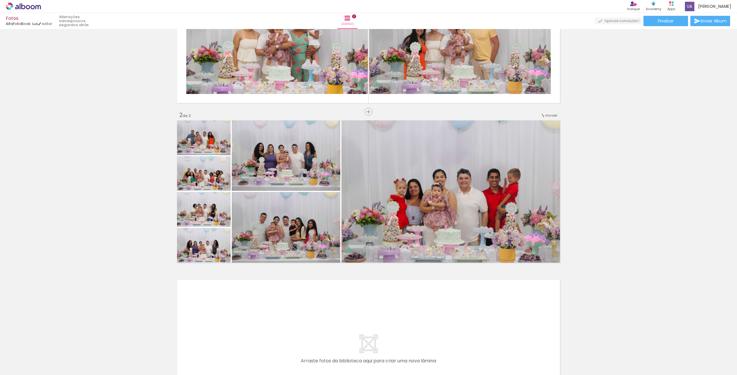
click at [620, 139] on div "Inserir lâmina 1 de 2 Inserir lâmina 2 de 2" at bounding box center [368, 184] width 737 height 479
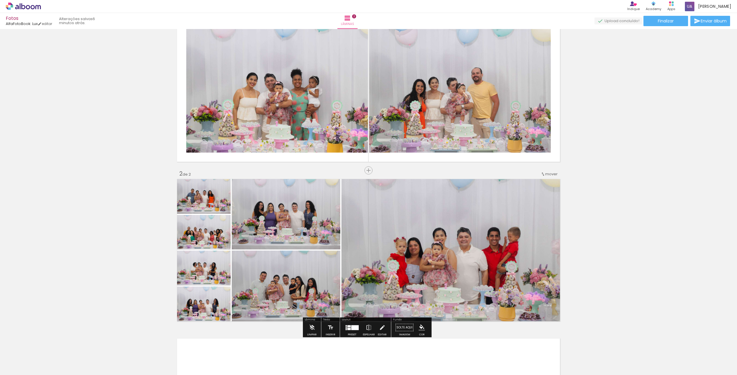
scroll to position [0, 0]
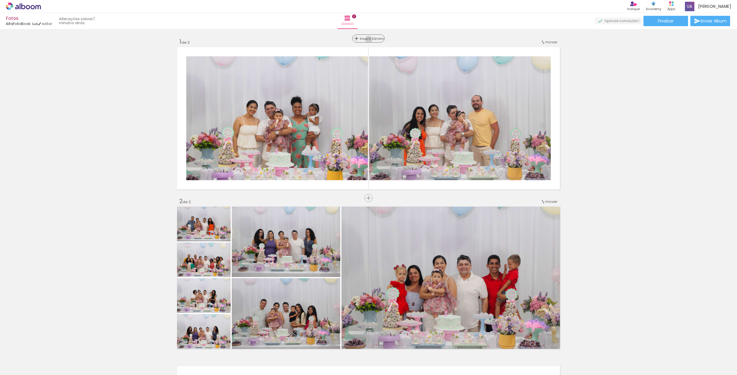
click at [367, 40] on span "Inserir lâmina" at bounding box center [371, 39] width 22 height 4
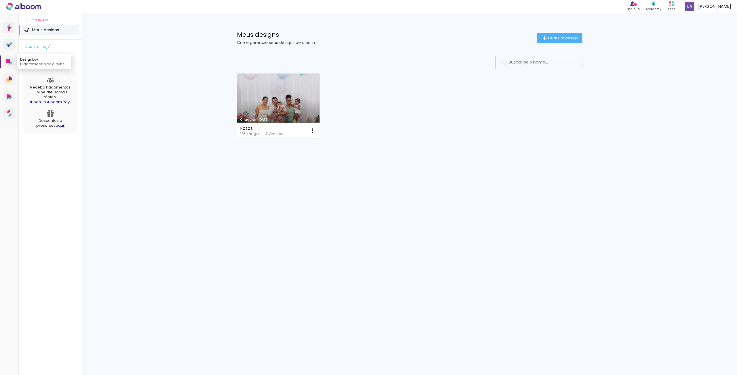
click at [8, 62] on icon at bounding box center [8, 61] width 4 height 4
click at [548, 39] on span "Criar um design" at bounding box center [563, 38] width 30 height 4
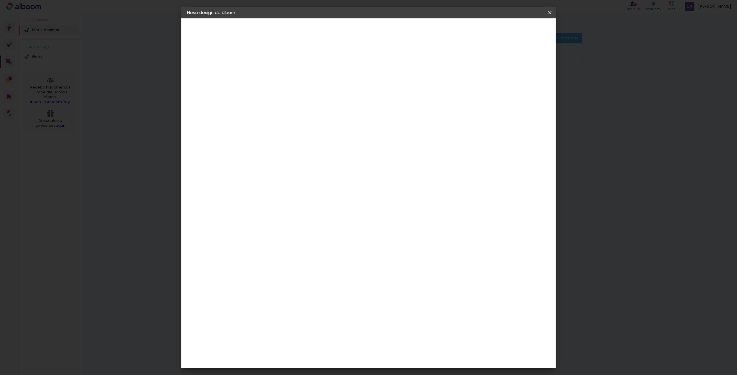
click at [0, 0] on iron-pages "Preenchendo título..." at bounding box center [0, 0] width 0 height 0
click at [309, 36] on p "Dê um título ao seu álbum." at bounding box center [287, 40] width 44 height 9
click at [0, 0] on iron-icon at bounding box center [0, 0] width 0 height 0
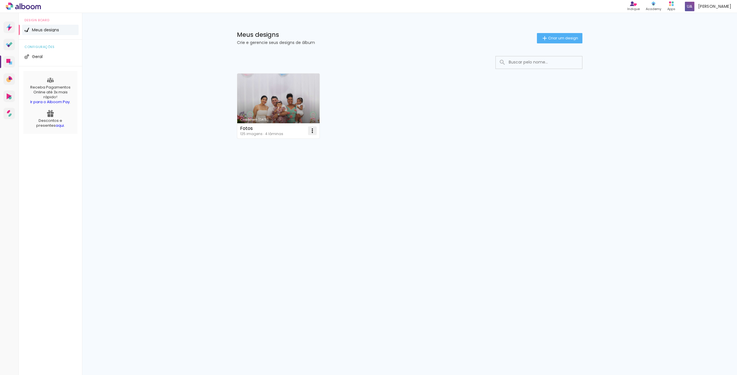
click at [314, 130] on iron-icon at bounding box center [312, 130] width 7 height 7
click at [302, 145] on paper-item "Abrir" at bounding box center [289, 144] width 58 height 12
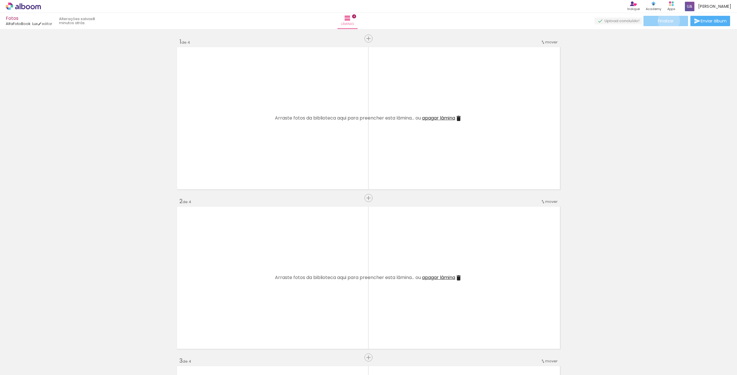
click at [666, 20] on span "Finalizar" at bounding box center [665, 21] width 16 height 4
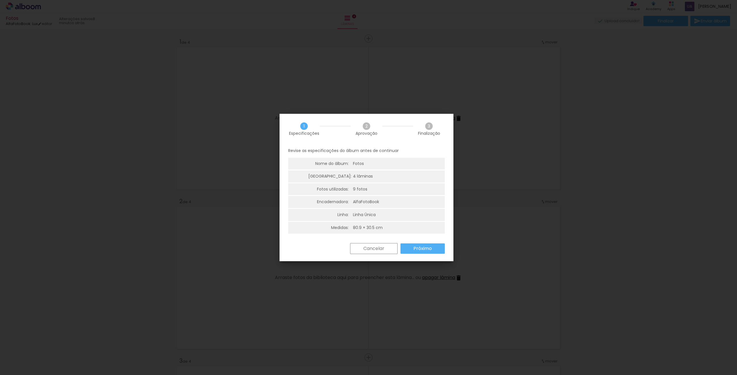
click at [429, 252] on paper-button "Próximo" at bounding box center [422, 249] width 44 height 10
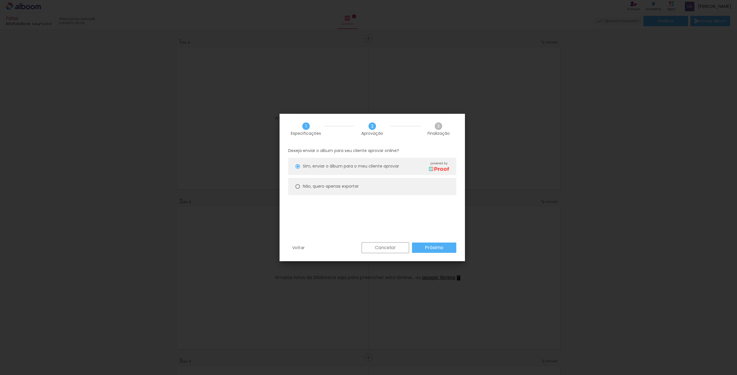
click at [0, 0] on slot "Não, quero apenas exportar" at bounding box center [0, 0] width 0 height 0
type paper-radio-button "on"
click at [359, 170] on div "Sim, enviar o álbum para o meu cliente aprovar powered by" at bounding box center [376, 166] width 146 height 10
type paper-radio-button "on"
click at [0, 0] on slot "Próximo" at bounding box center [0, 0] width 0 height 0
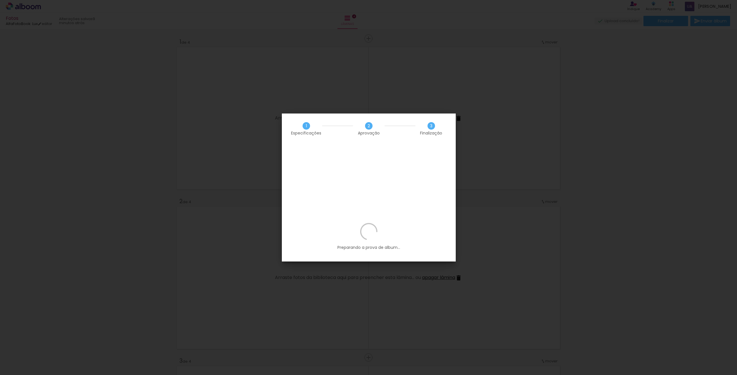
click at [473, 132] on iron-overlay-backdrop at bounding box center [368, 187] width 737 height 375
click at [474, 132] on iron-overlay-backdrop at bounding box center [368, 187] width 737 height 375
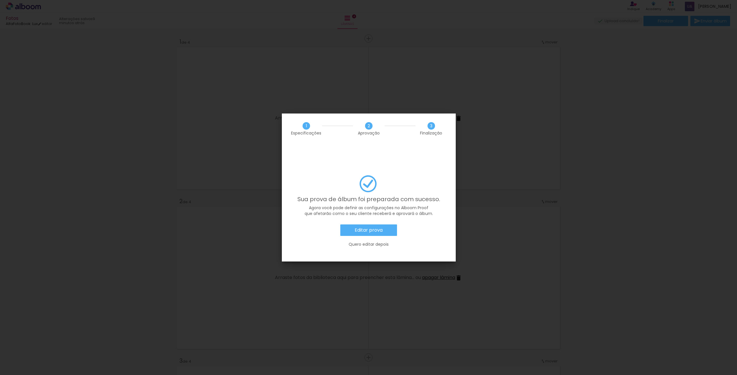
click at [0, 0] on slot "Quero editar depois" at bounding box center [0, 0] width 0 height 0
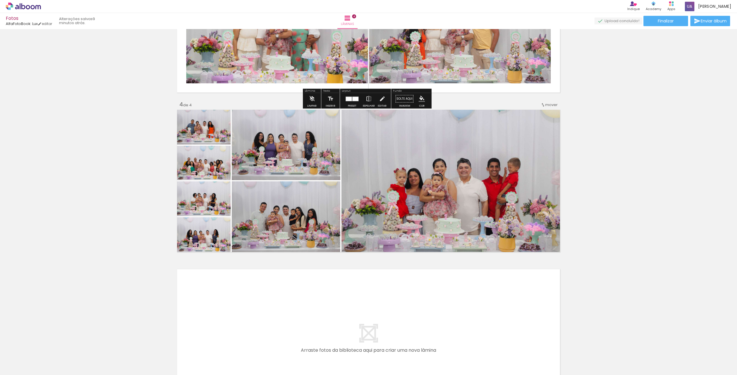
scroll to position [460, 0]
